Goal: Task Accomplishment & Management: Manage account settings

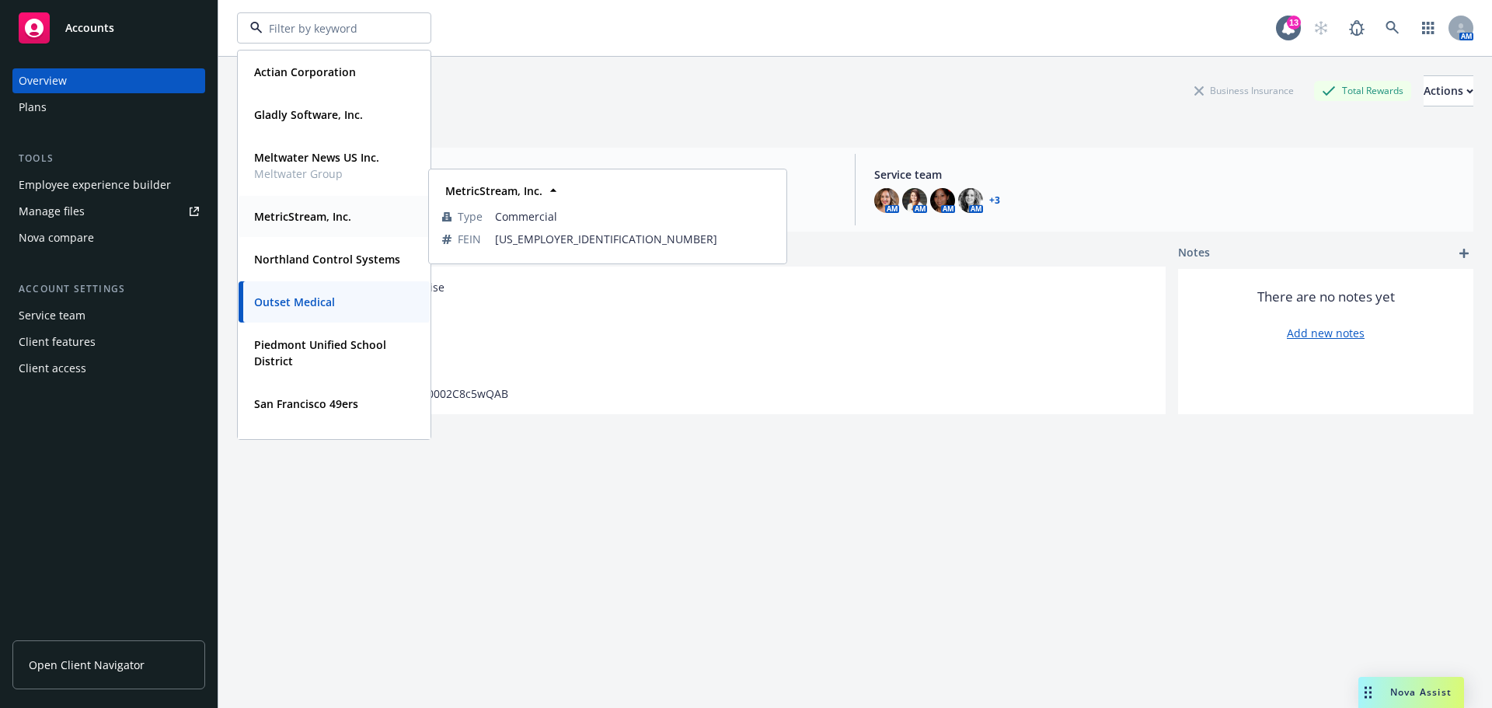
click at [318, 211] on strong "MetricStream, Inc." at bounding box center [302, 216] width 97 height 15
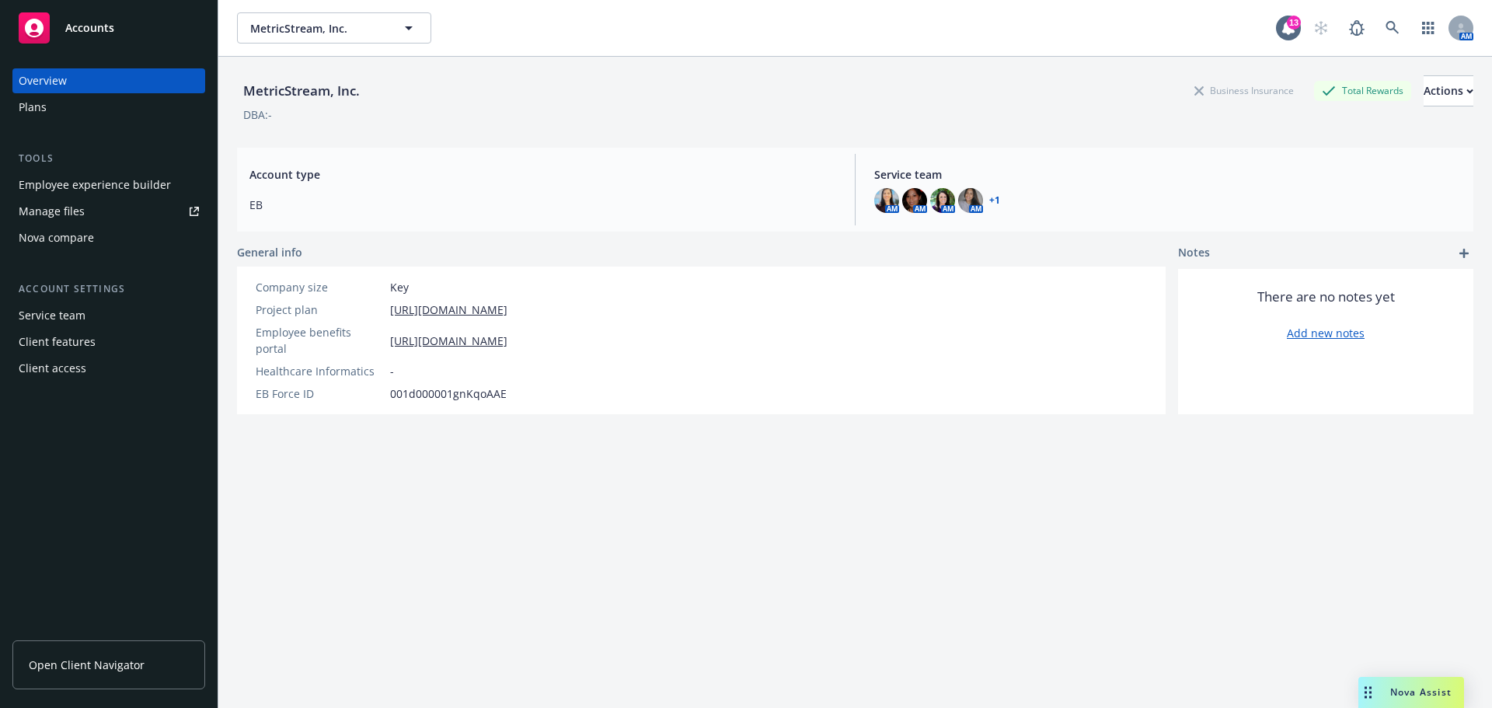
click at [78, 668] on span "Open Client Navigator" at bounding box center [87, 665] width 116 height 16
click at [52, 210] on div "Manage files" at bounding box center [52, 211] width 66 height 25
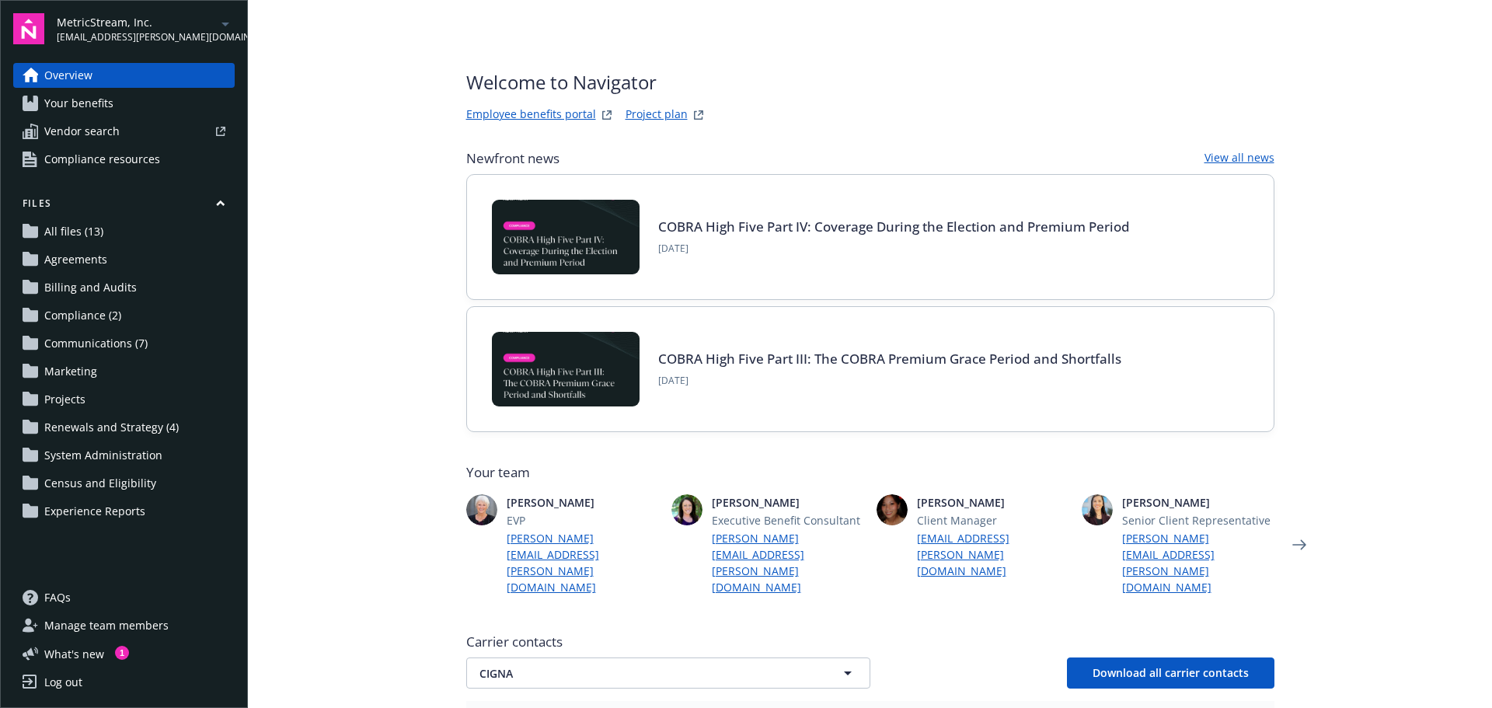
click at [123, 428] on span "Renewals and Strategy (4)" at bounding box center [111, 427] width 134 height 25
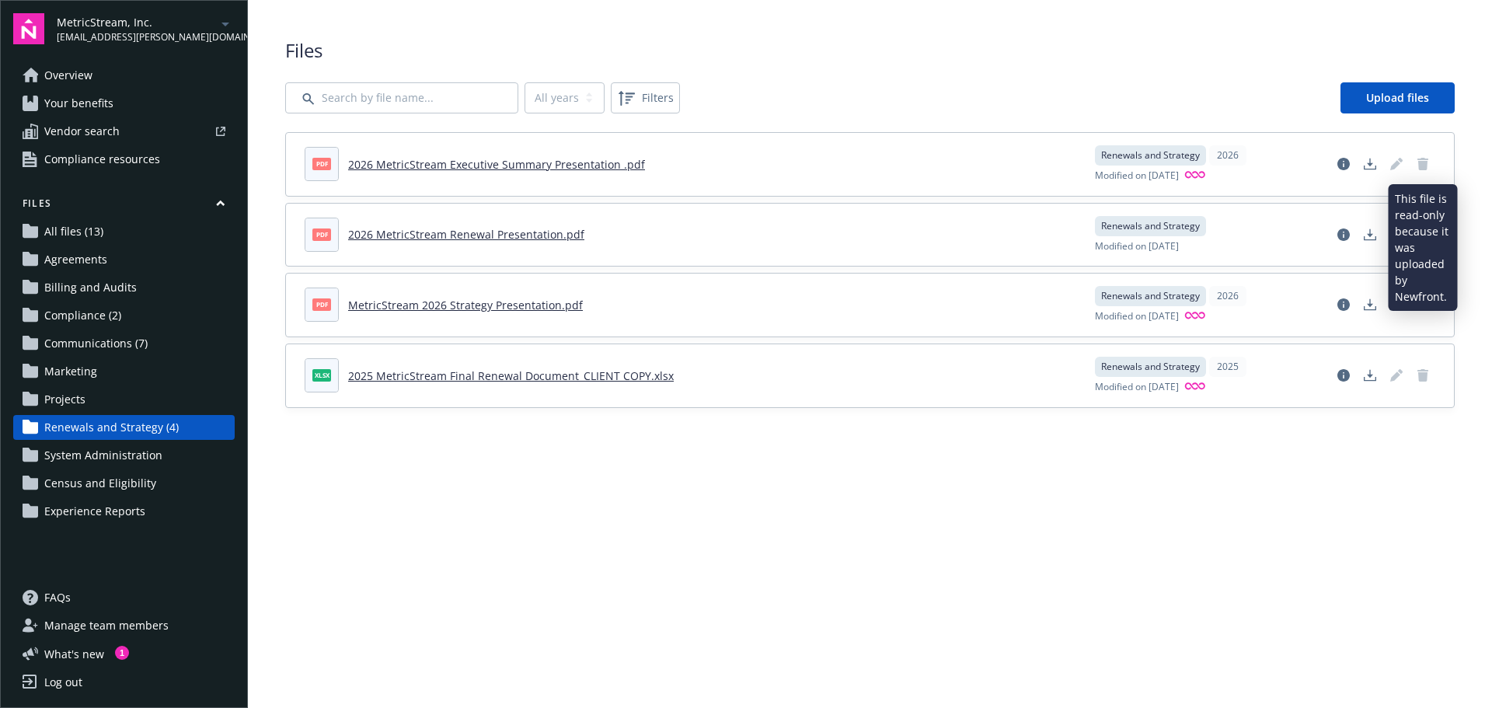
click at [1423, 162] on icon "Delete document" at bounding box center [1422, 164] width 11 height 12
click at [1427, 157] on link "Delete document" at bounding box center [1422, 164] width 25 height 25
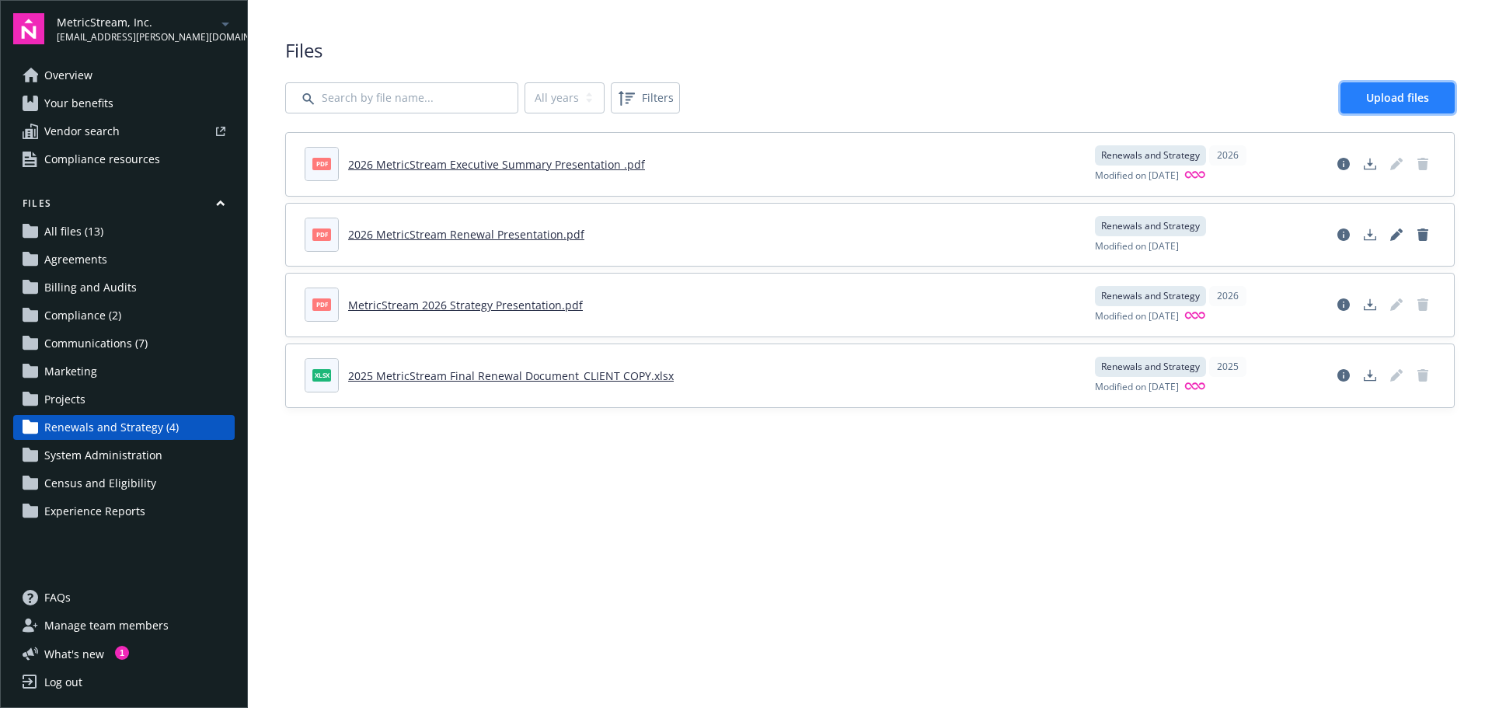
click at [1414, 85] on link "Upload files" at bounding box center [1397, 97] width 114 height 31
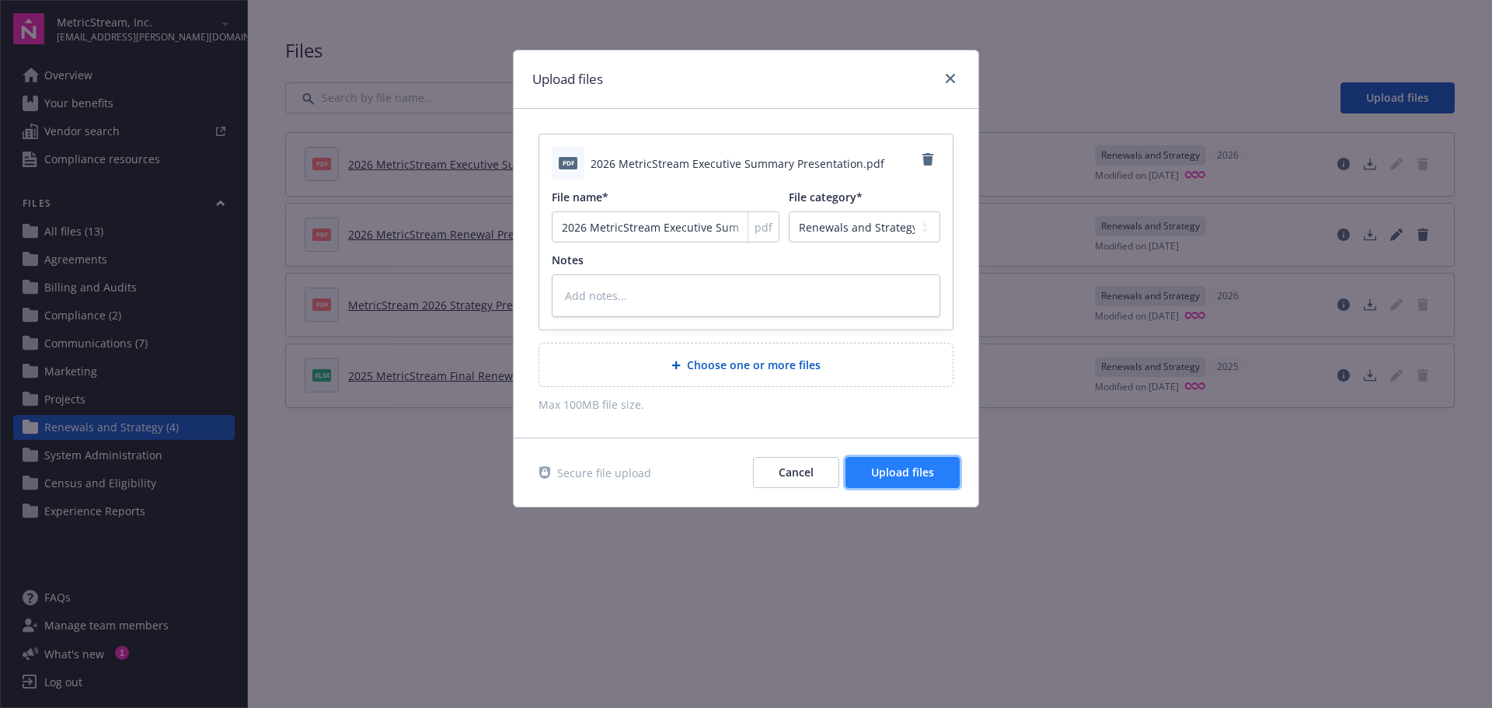
click at [912, 476] on span "Upload files" at bounding box center [902, 472] width 63 height 15
type textarea "x"
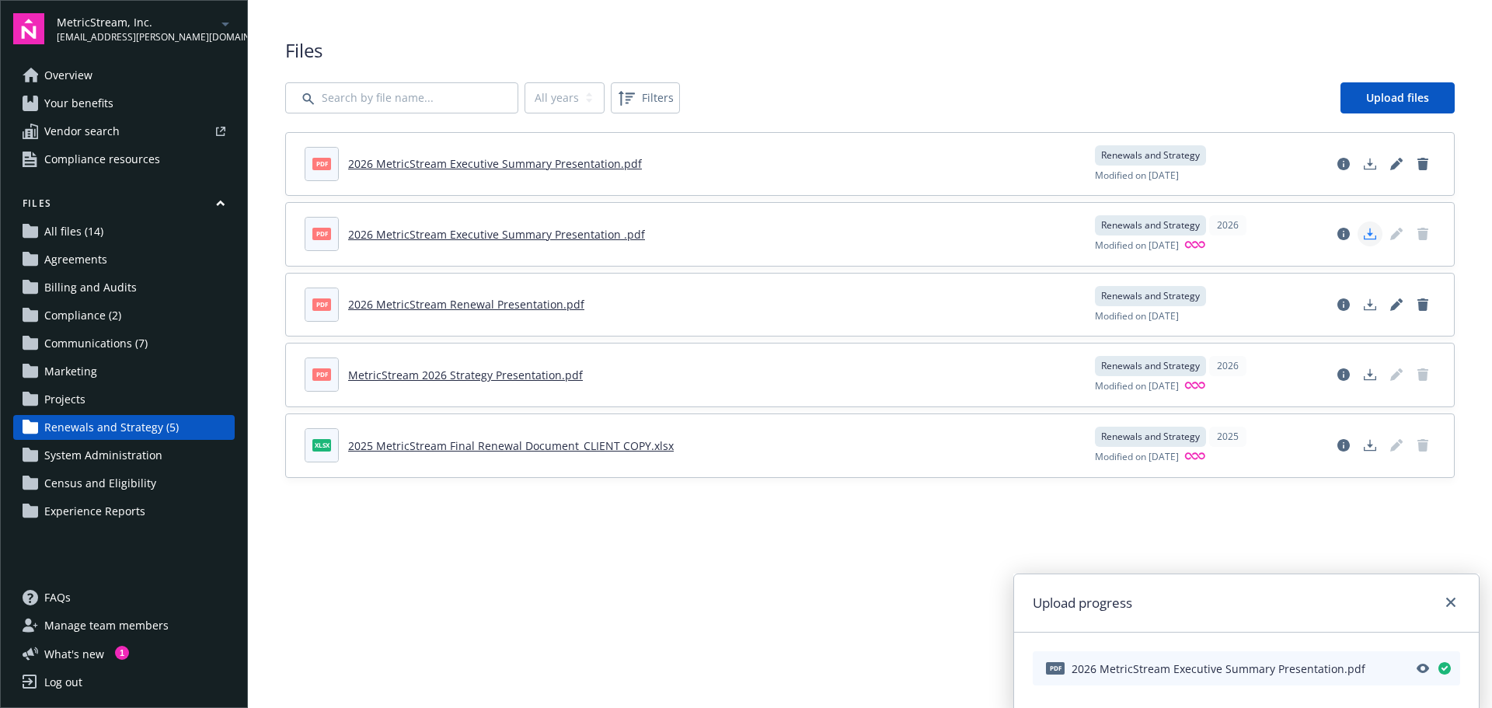
click at [1372, 229] on icon "Download document" at bounding box center [1370, 234] width 12 height 12
click at [1447, 598] on icon "close" at bounding box center [1450, 601] width 9 height 9
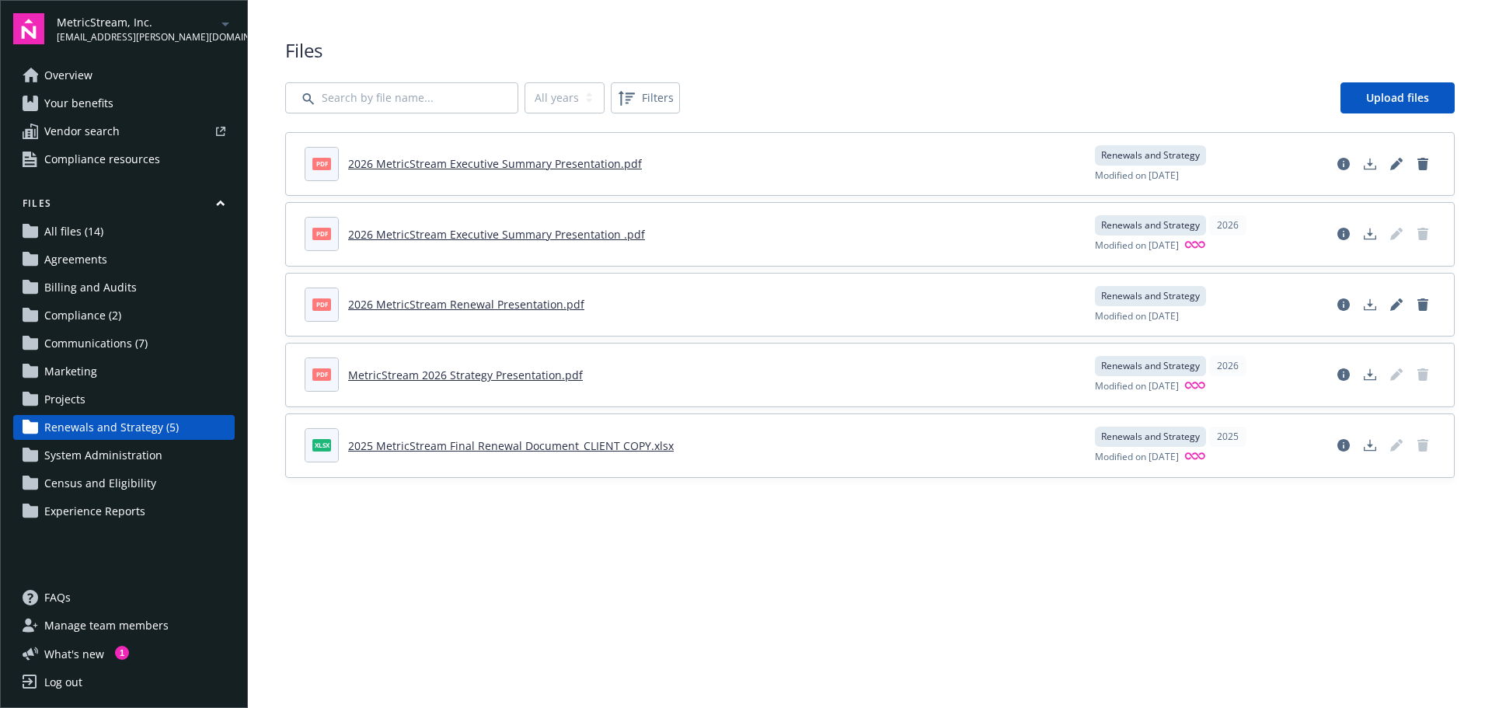
click at [200, 19] on div "MetricStream, Inc. chi.dinh@newfront.com" at bounding box center [146, 29] width 178 height 30
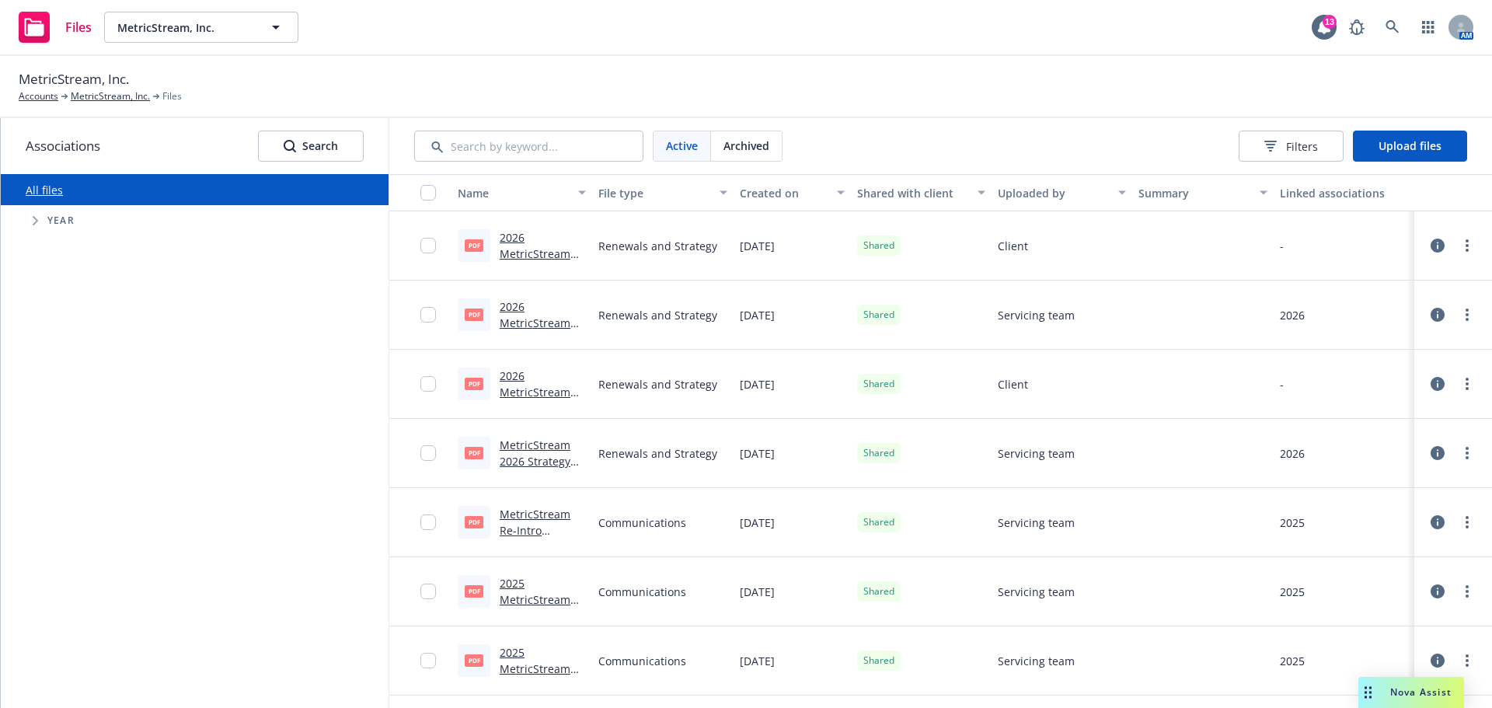
click at [1430, 315] on icon at bounding box center [1437, 315] width 14 height 14
click at [756, 150] on span "Archived" at bounding box center [746, 146] width 46 height 16
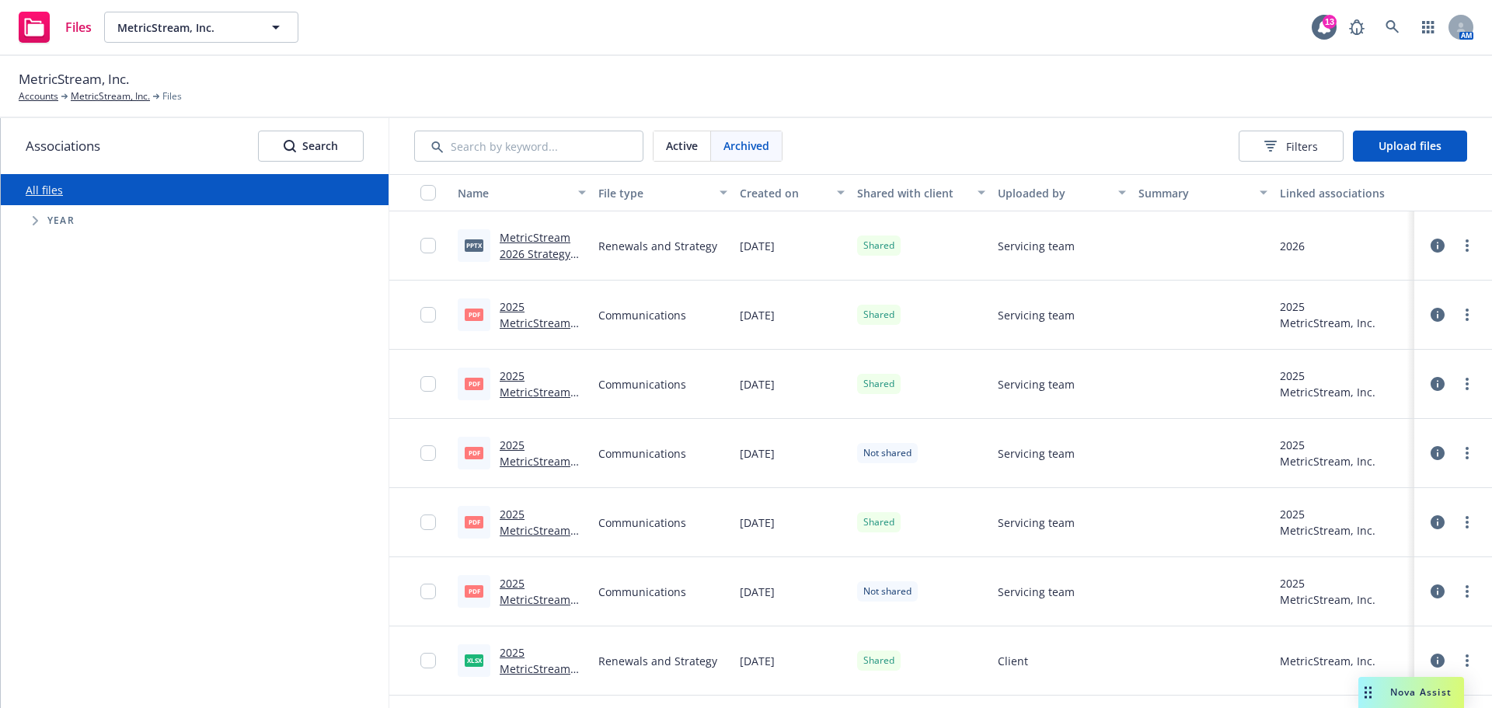
click at [678, 144] on span "Active" at bounding box center [682, 146] width 32 height 16
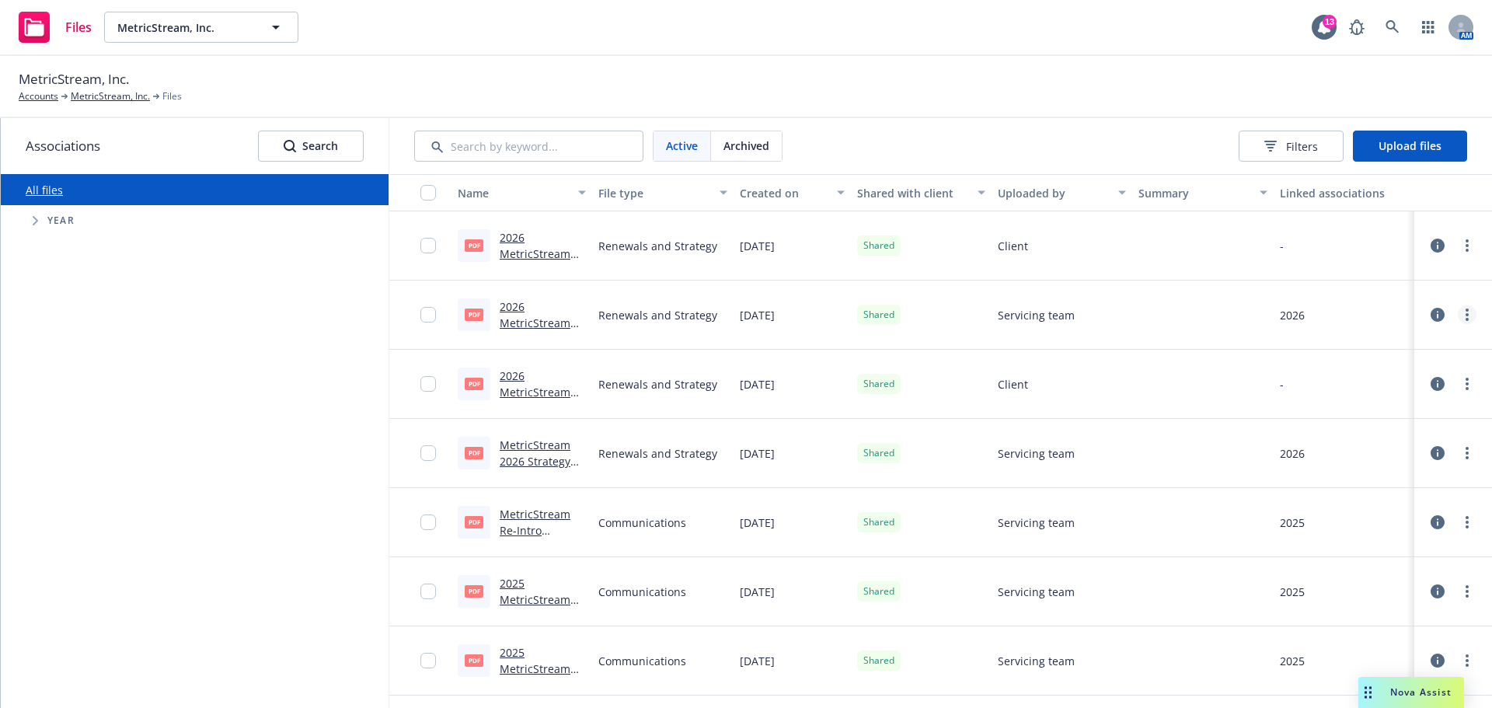
click at [1465, 318] on circle "more" at bounding box center [1466, 319] width 3 height 3
click at [1365, 374] on link "Archive" at bounding box center [1386, 377] width 155 height 31
click at [45, 222] on span "Tree Example" at bounding box center [35, 220] width 25 height 25
click at [188, 430] on div "2025 Year" at bounding box center [212, 434] width 353 height 36
